Goal: Task Accomplishment & Management: Manage account settings

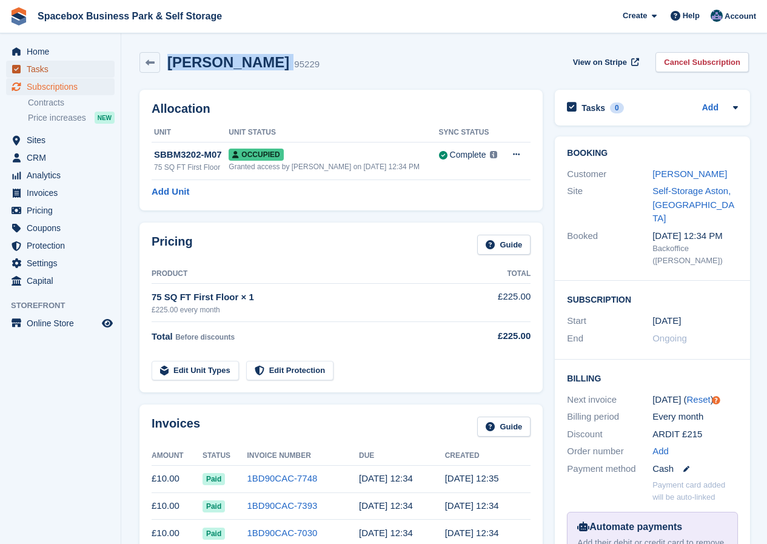
click at [38, 69] on span "Tasks" at bounding box center [63, 69] width 73 height 17
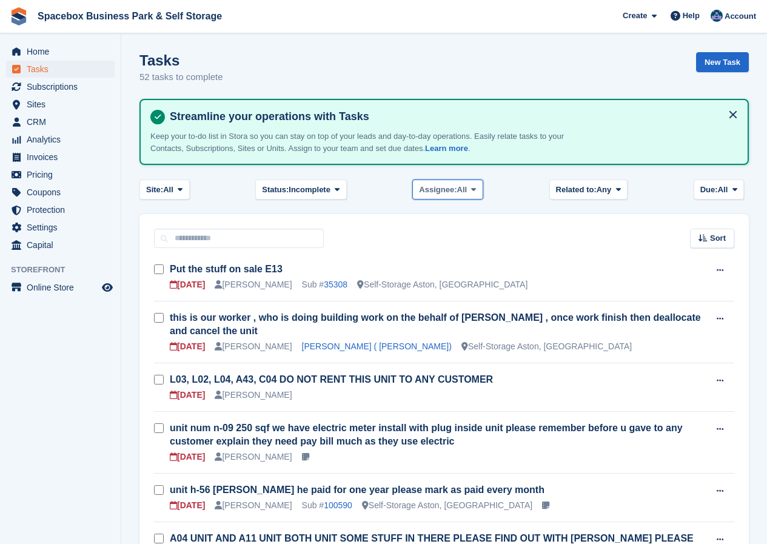
click at [476, 191] on span at bounding box center [474, 189] width 10 height 10
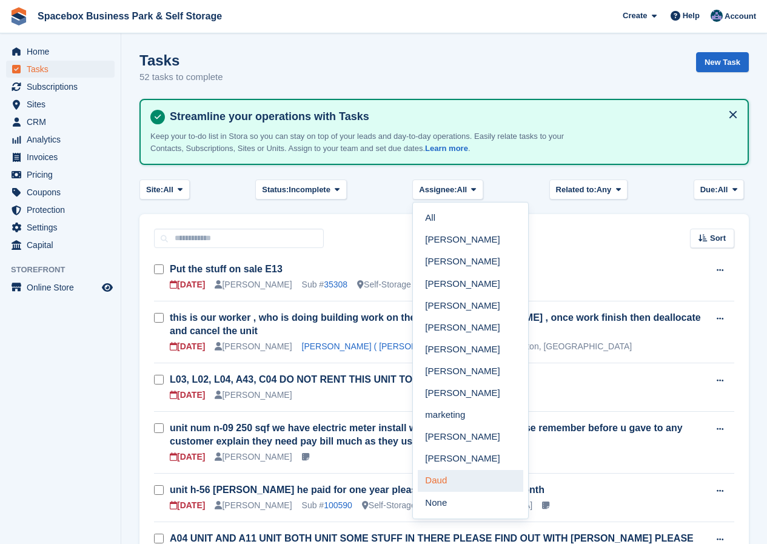
click at [447, 479] on link "Daud" at bounding box center [471, 481] width 106 height 22
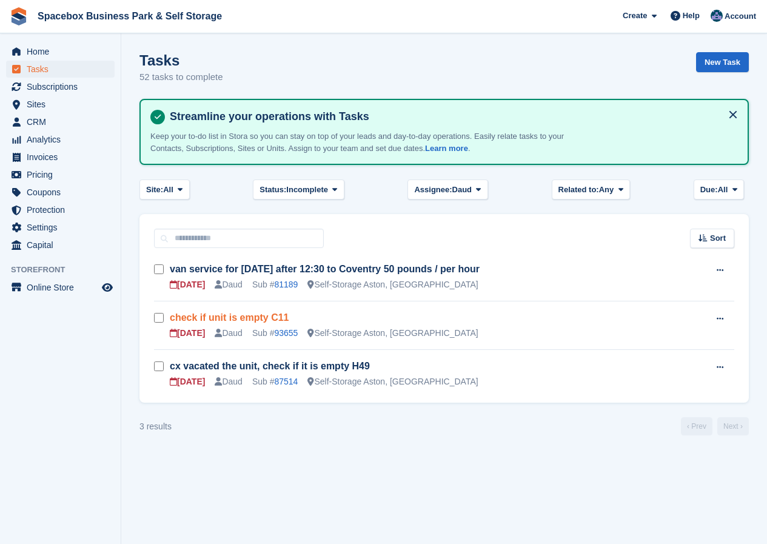
click at [239, 317] on link "check if unit is empty C11" at bounding box center [229, 317] width 119 height 10
click at [286, 332] on link "93655" at bounding box center [286, 333] width 24 height 10
click at [287, 334] on link "93655" at bounding box center [286, 333] width 24 height 10
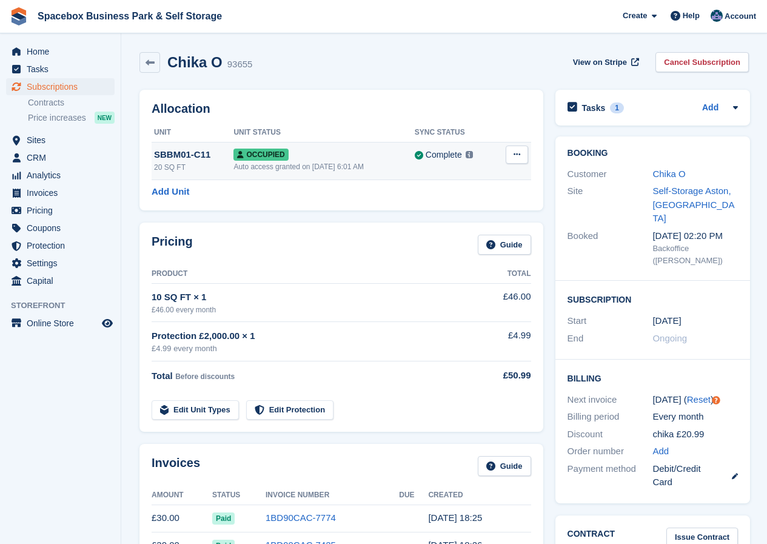
click at [520, 154] on button at bounding box center [517, 155] width 22 height 18
click at [456, 222] on p "Deallocate" at bounding box center [470, 220] width 106 height 16
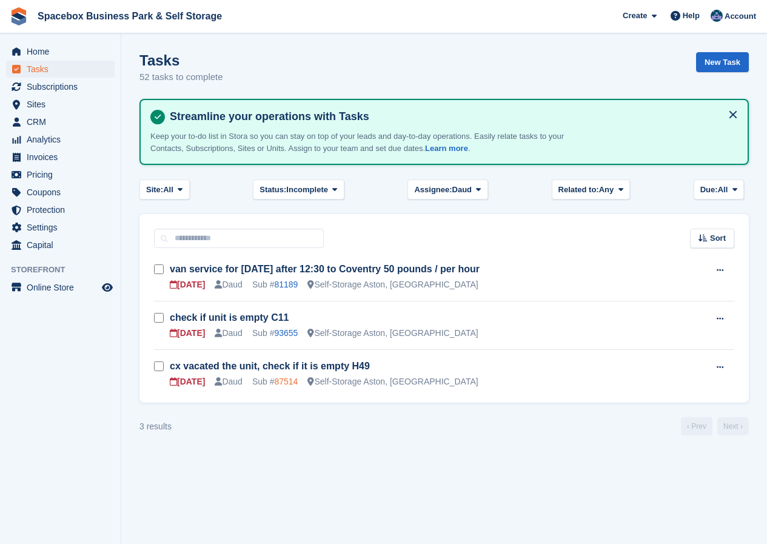
click at [282, 383] on link "87514" at bounding box center [286, 382] width 24 height 10
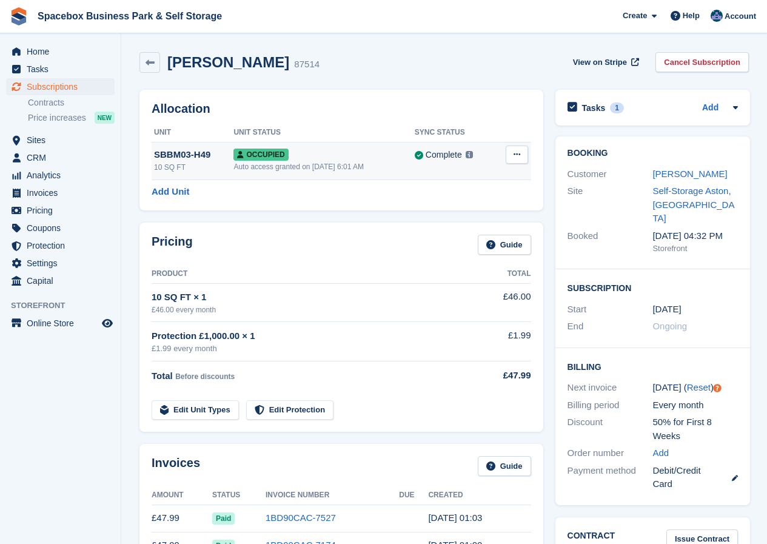
click at [517, 157] on icon at bounding box center [517, 154] width 7 height 8
click at [449, 221] on p "Deallocate" at bounding box center [470, 220] width 106 height 16
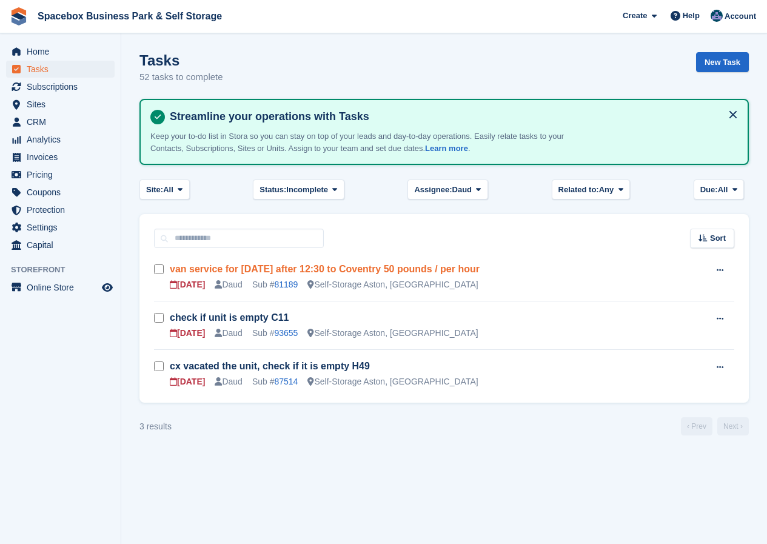
click at [289, 269] on link "van service for [DATE] after 12:30 to Coventry 50 pounds / per hour" at bounding box center [325, 269] width 310 height 10
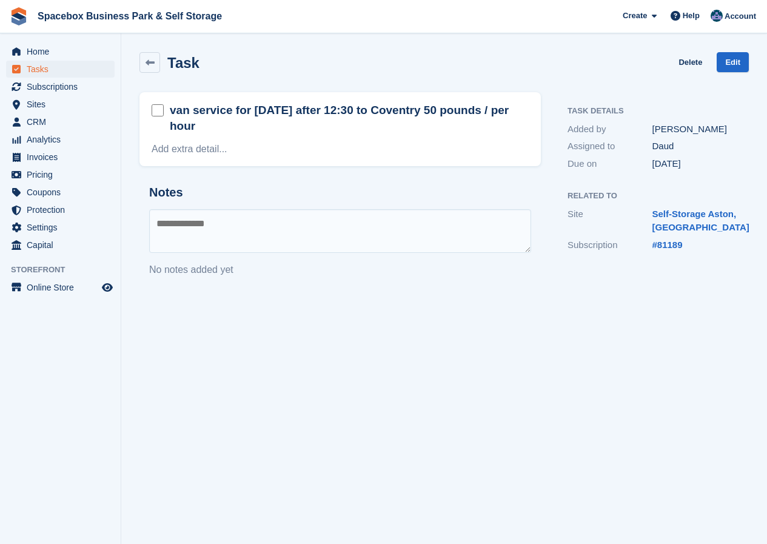
click at [229, 236] on textarea at bounding box center [340, 231] width 382 height 44
type textarea "**********"
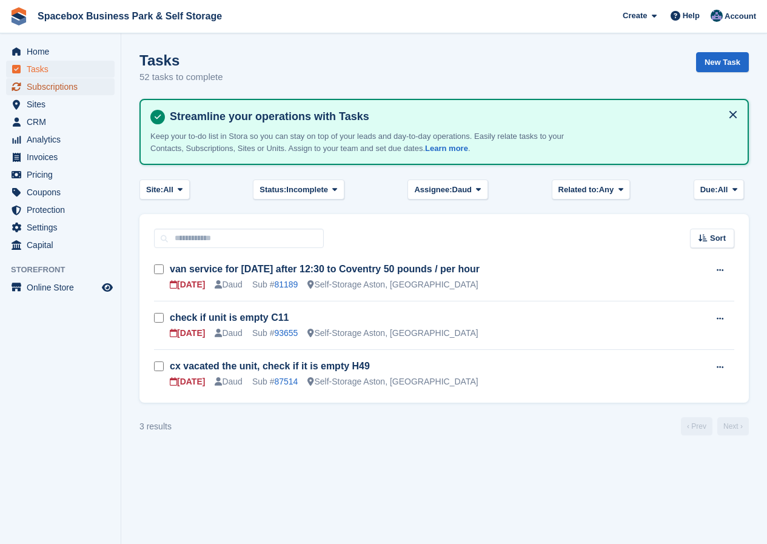
click at [44, 89] on span "Subscriptions" at bounding box center [63, 86] width 73 height 17
